Goal: Entertainment & Leisure: Consume media (video, audio)

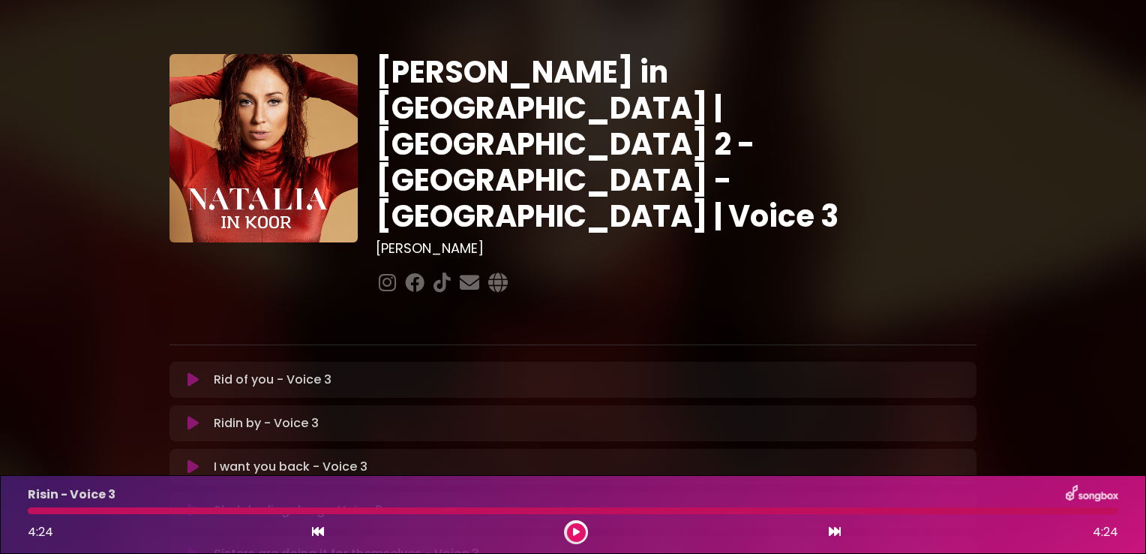
scroll to position [225, 0]
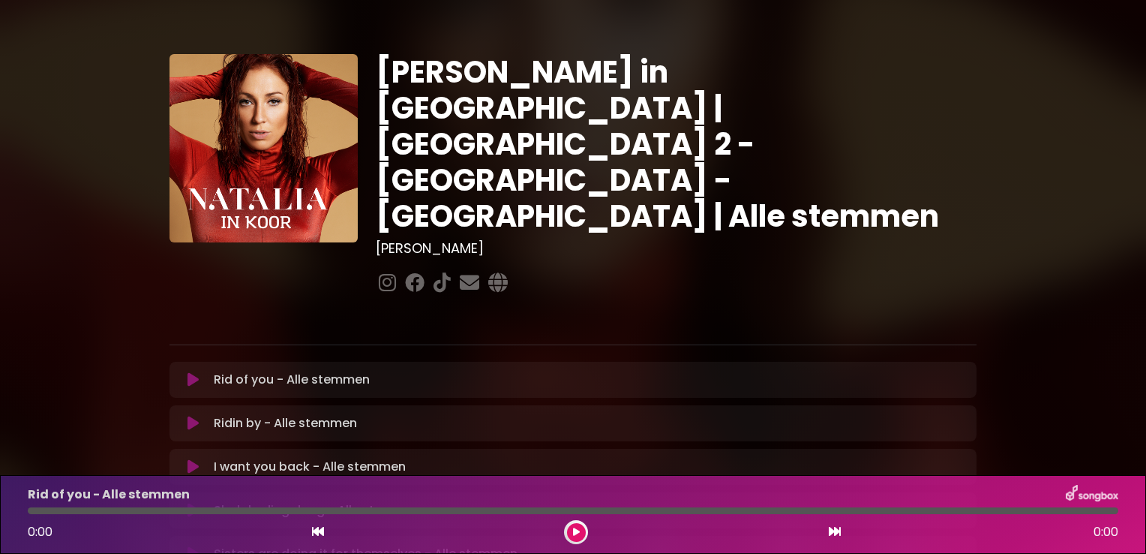
click at [1124, 356] on div "[PERSON_NAME] in [GEOGRAPHIC_DATA] | [GEOGRAPHIC_DATA] 2 - [GEOGRAPHIC_DATA] - …" at bounding box center [573, 460] width 1146 height 884
click at [1094, 410] on div "[PERSON_NAME] in [GEOGRAPHIC_DATA] | [GEOGRAPHIC_DATA] 2 - [GEOGRAPHIC_DATA] - …" at bounding box center [573, 460] width 1146 height 884
click at [190, 372] on icon at bounding box center [193, 379] width 11 height 15
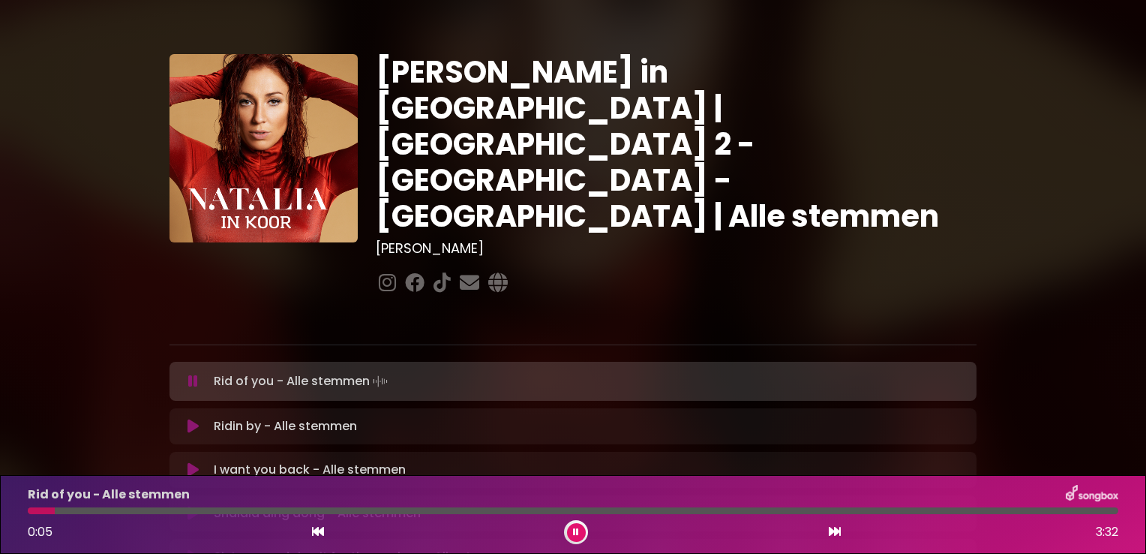
click at [851, 528] on div "0:05 3:32" at bounding box center [573, 532] width 1109 height 24
click at [831, 530] on icon at bounding box center [835, 531] width 12 height 12
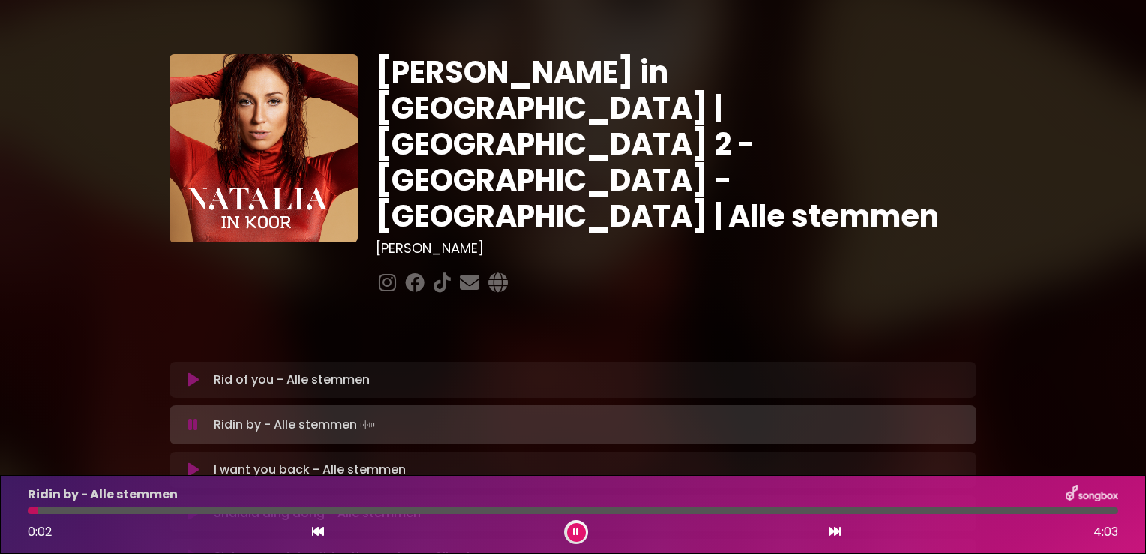
click at [576, 527] on button at bounding box center [576, 532] width 19 height 19
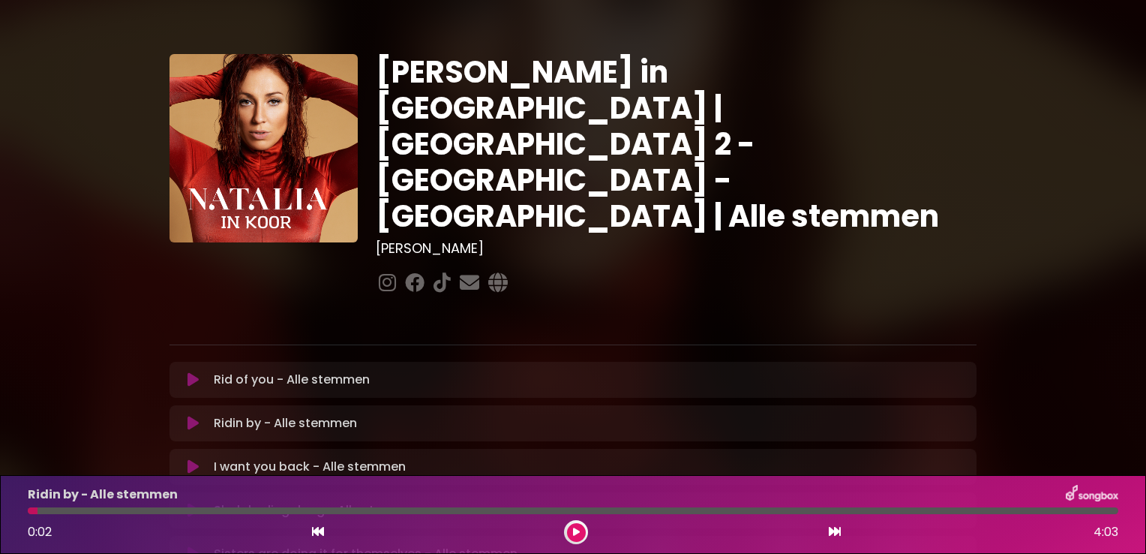
click at [309, 530] on div "0:02 4:03" at bounding box center [573, 532] width 1109 height 24
click at [318, 533] on icon at bounding box center [318, 531] width 12 height 12
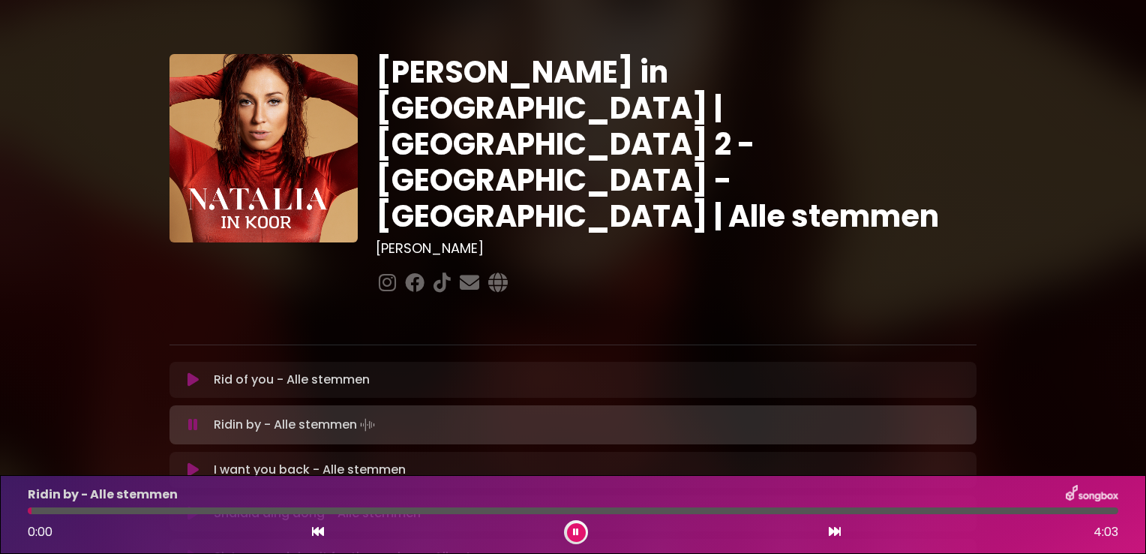
click at [830, 530] on icon at bounding box center [835, 531] width 12 height 12
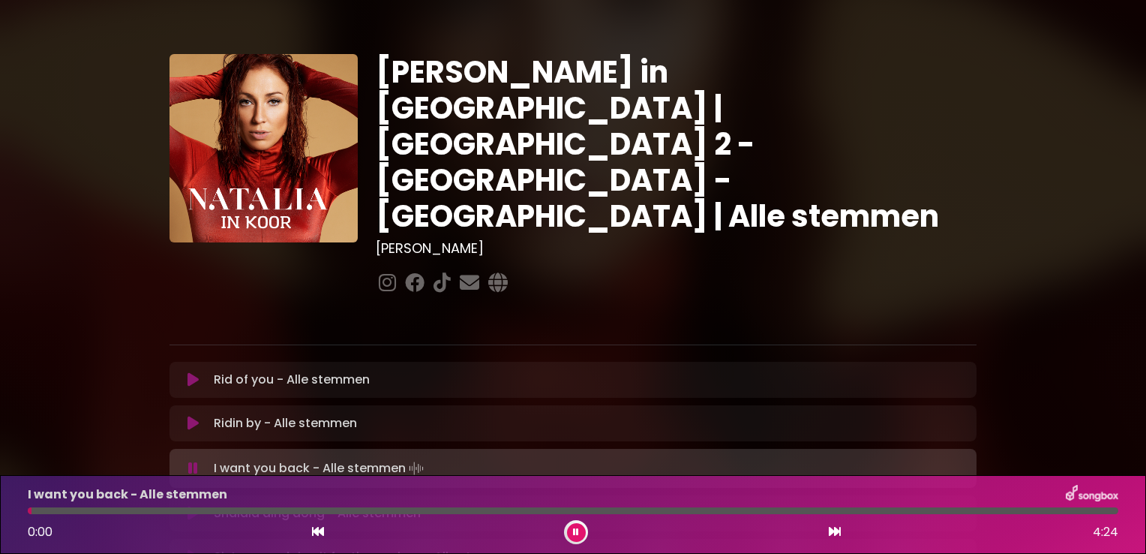
click at [574, 530] on icon at bounding box center [576, 531] width 6 height 9
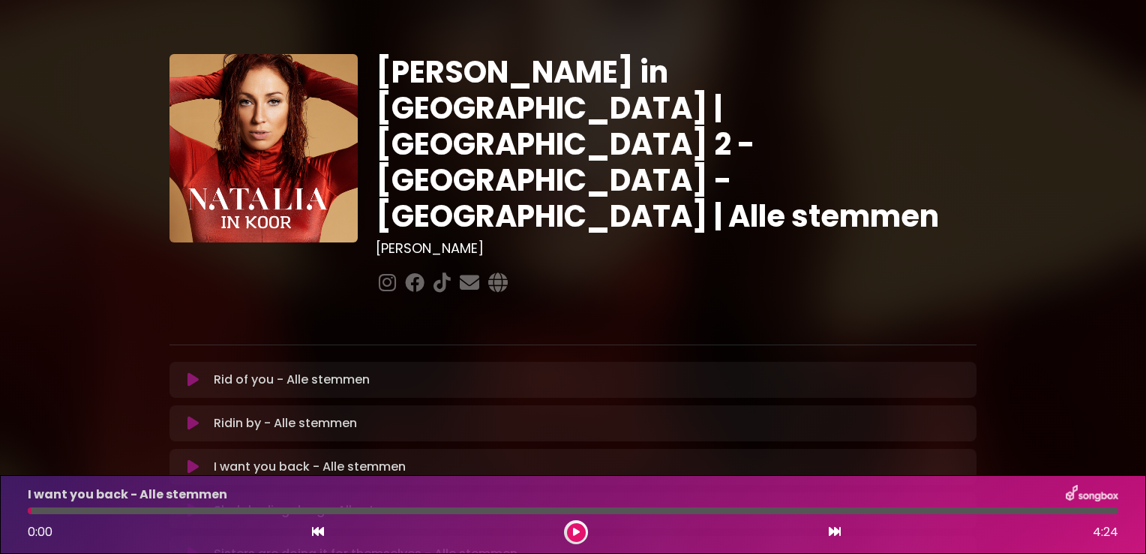
click at [317, 534] on icon at bounding box center [318, 531] width 12 height 12
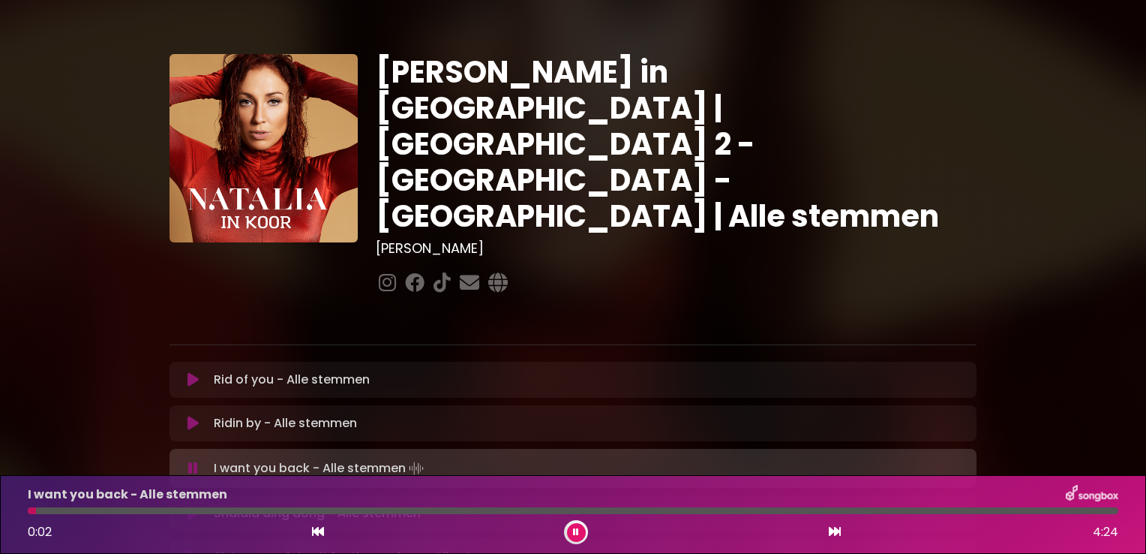
click at [829, 528] on icon at bounding box center [835, 531] width 12 height 12
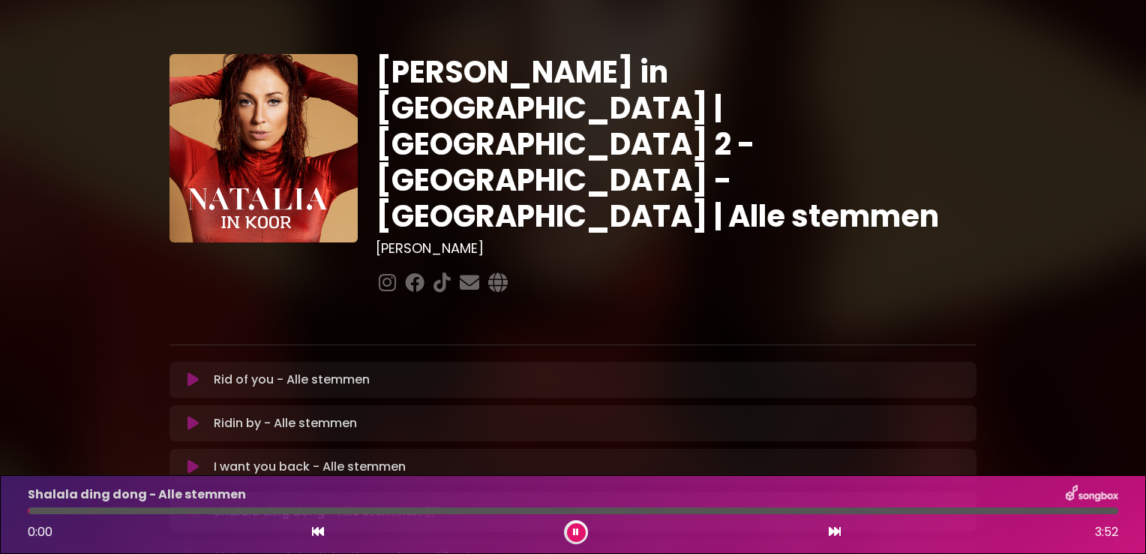
click at [575, 533] on icon at bounding box center [576, 531] width 6 height 9
click at [314, 531] on icon at bounding box center [318, 531] width 12 height 12
click at [832, 530] on icon at bounding box center [835, 531] width 12 height 12
click at [574, 530] on icon at bounding box center [576, 531] width 6 height 9
click at [317, 534] on icon at bounding box center [318, 531] width 12 height 12
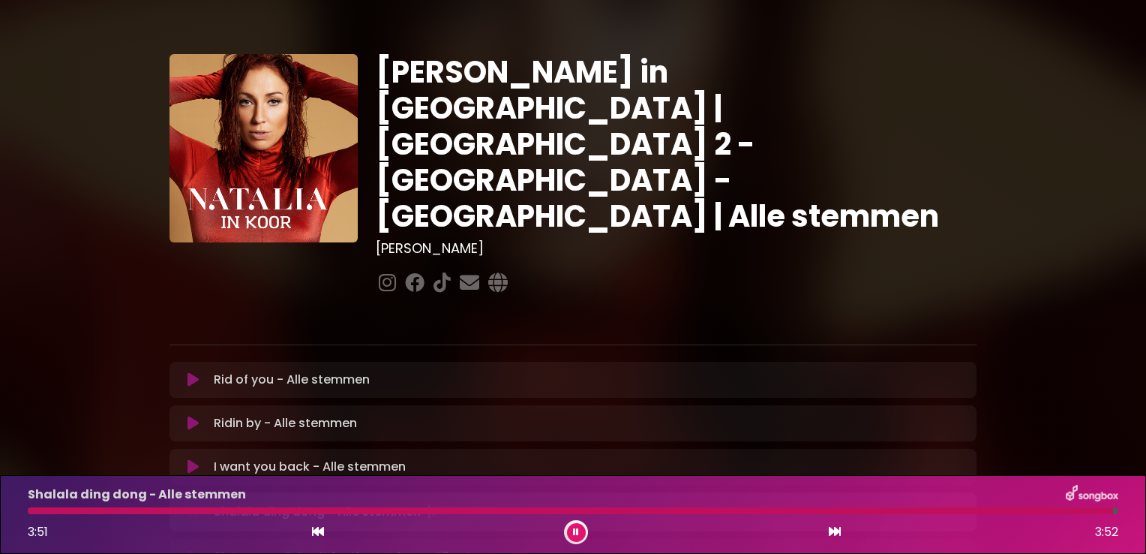
click at [833, 530] on icon at bounding box center [835, 531] width 12 height 12
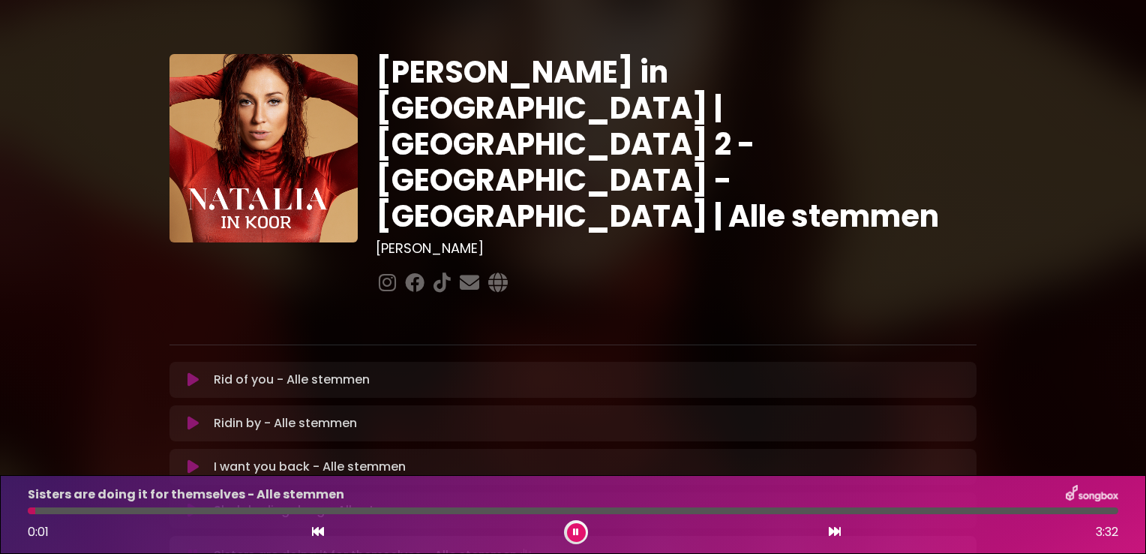
click at [831, 528] on icon at bounding box center [835, 531] width 12 height 12
click at [576, 532] on icon at bounding box center [576, 531] width 6 height 9
click at [314, 532] on icon at bounding box center [318, 531] width 12 height 12
click at [833, 530] on icon at bounding box center [835, 531] width 12 height 12
click at [575, 530] on icon at bounding box center [576, 531] width 6 height 9
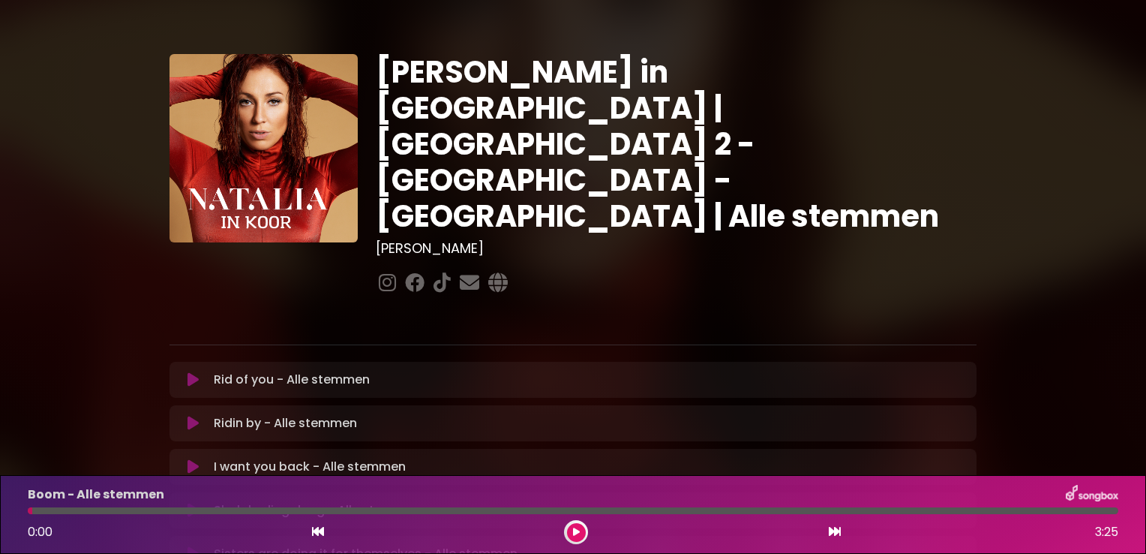
click at [317, 530] on icon at bounding box center [318, 531] width 12 height 12
click at [840, 534] on button at bounding box center [835, 532] width 14 height 20
click at [573, 533] on icon at bounding box center [576, 531] width 6 height 9
click at [317, 527] on icon at bounding box center [318, 531] width 12 height 12
click at [830, 533] on icon at bounding box center [835, 531] width 12 height 12
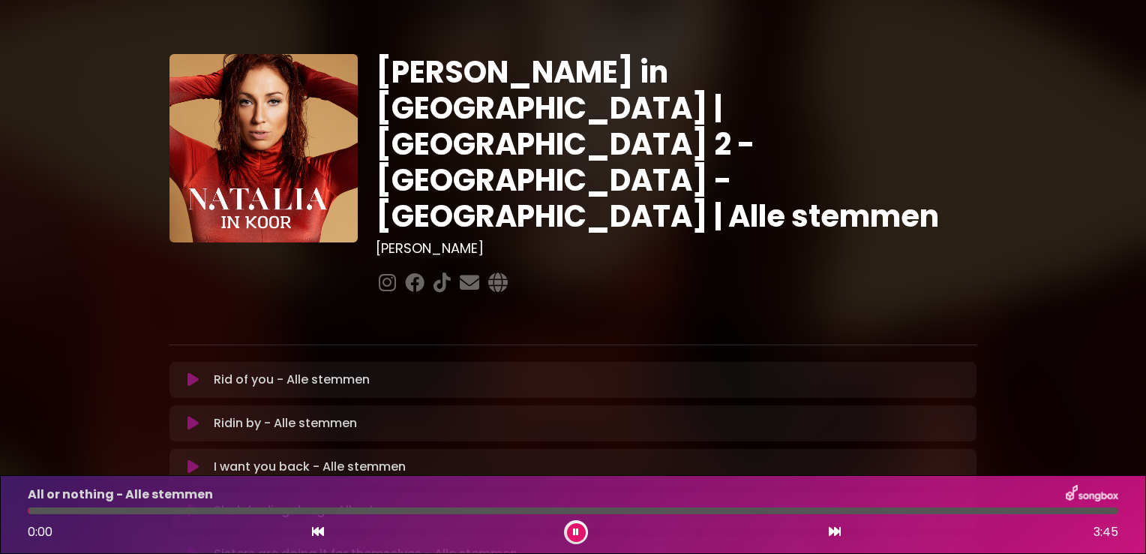
click at [571, 532] on button at bounding box center [576, 532] width 19 height 19
click at [313, 527] on icon at bounding box center [318, 531] width 12 height 12
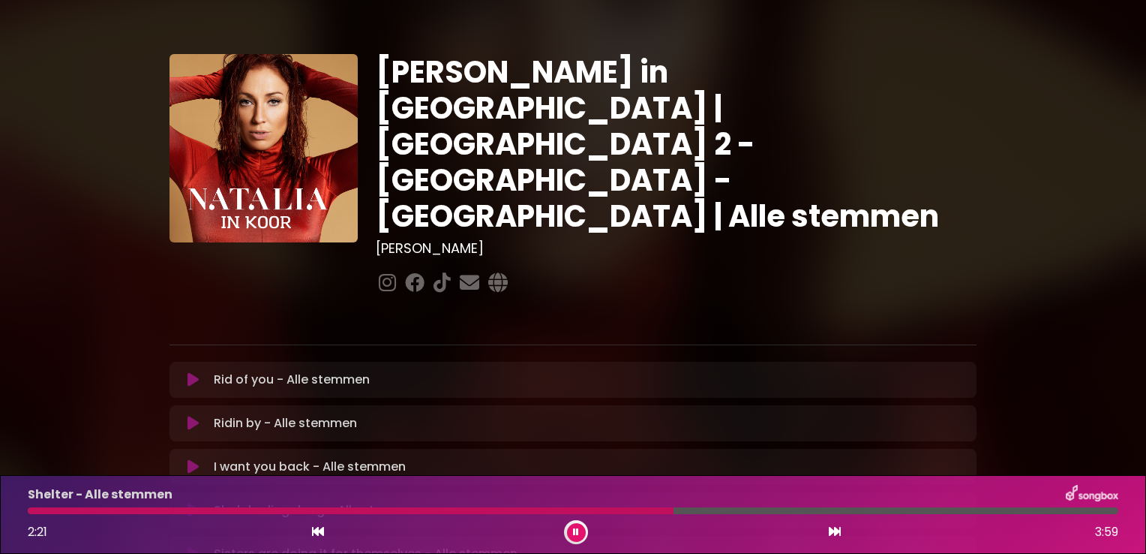
click at [579, 536] on button at bounding box center [576, 532] width 19 height 19
click at [320, 530] on icon at bounding box center [318, 531] width 12 height 12
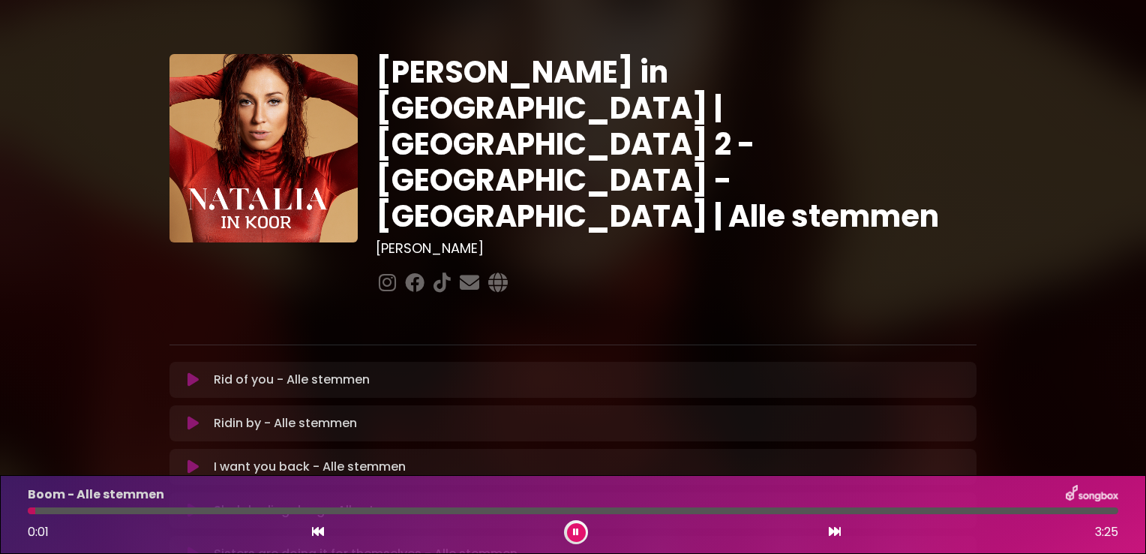
click at [581, 530] on button at bounding box center [576, 532] width 19 height 19
click at [833, 527] on icon at bounding box center [835, 531] width 12 height 12
click at [831, 531] on icon at bounding box center [835, 531] width 12 height 12
click at [576, 530] on icon at bounding box center [576, 531] width 6 height 9
click at [311, 529] on button at bounding box center [318, 532] width 14 height 20
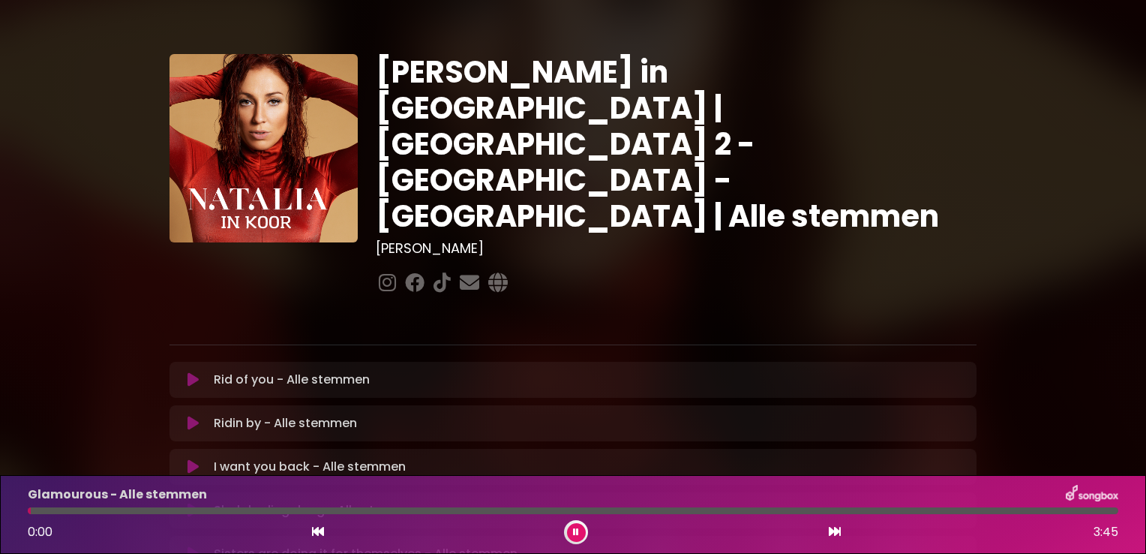
click at [836, 533] on icon at bounding box center [835, 531] width 12 height 12
click at [575, 531] on icon at bounding box center [576, 531] width 6 height 9
click at [324, 528] on div "0:00 4:03" at bounding box center [573, 532] width 1109 height 24
click at [320, 533] on icon at bounding box center [318, 531] width 12 height 12
click at [576, 532] on icon at bounding box center [576, 531] width 6 height 9
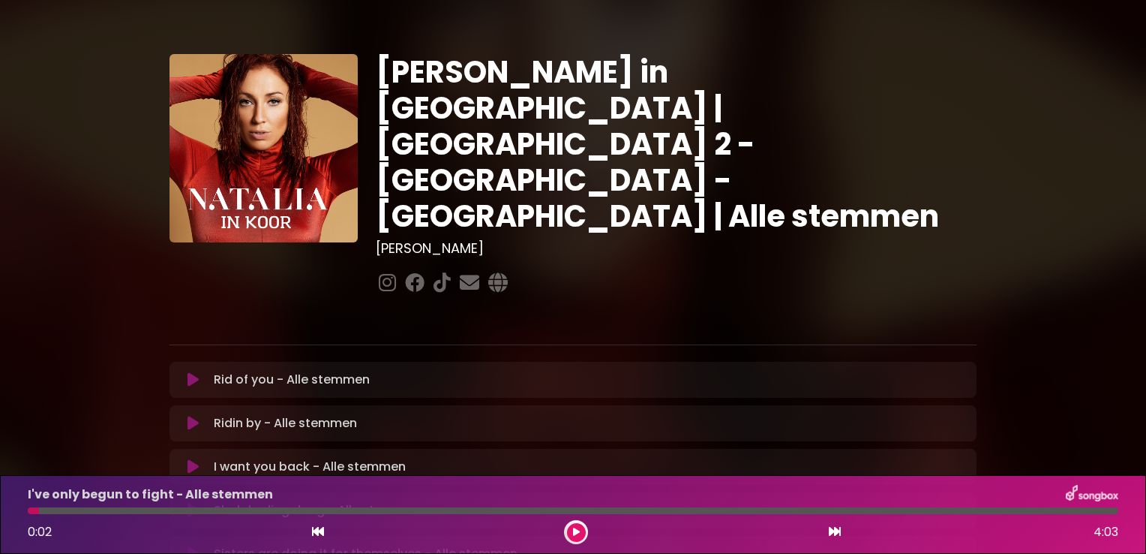
click at [834, 527] on icon at bounding box center [835, 531] width 12 height 12
click at [576, 530] on icon at bounding box center [576, 531] width 6 height 9
click at [314, 532] on icon at bounding box center [318, 531] width 12 height 12
click at [317, 530] on icon at bounding box center [318, 531] width 12 height 12
click at [568, 530] on button at bounding box center [576, 532] width 19 height 19
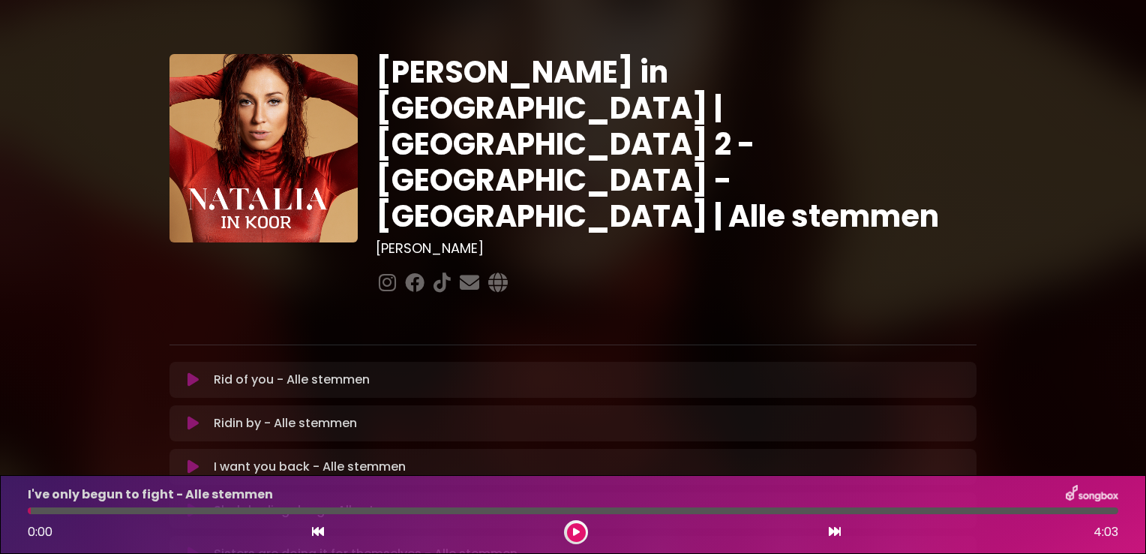
click at [843, 530] on div "0:00 4:03" at bounding box center [573, 532] width 1109 height 24
click at [837, 530] on icon at bounding box center [835, 531] width 12 height 12
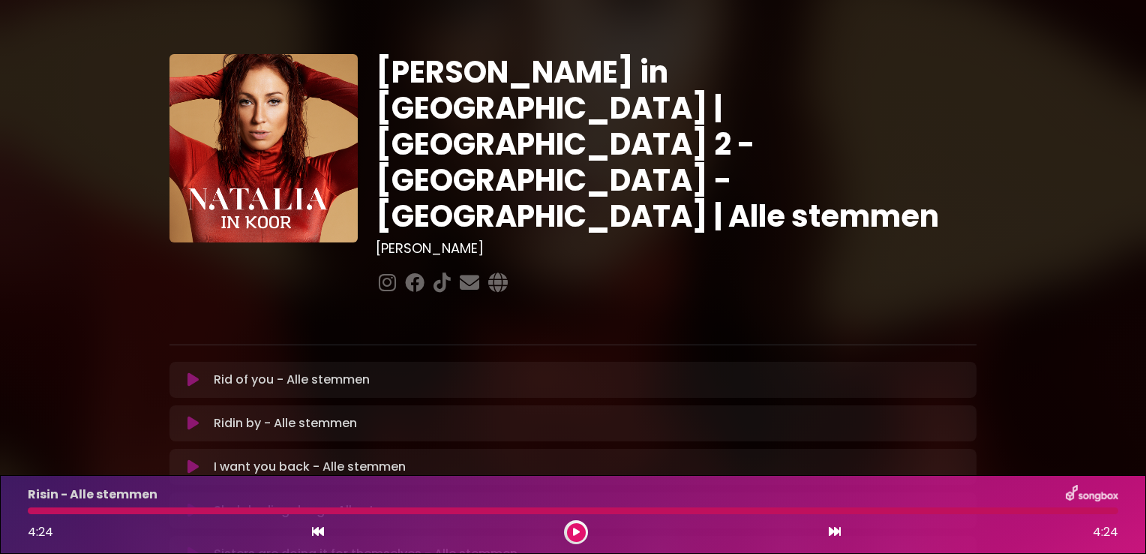
drag, startPoint x: 505, startPoint y: 563, endPoint x: 661, endPoint y: 517, distance: 162.6
